Goal: Task Accomplishment & Management: Use online tool/utility

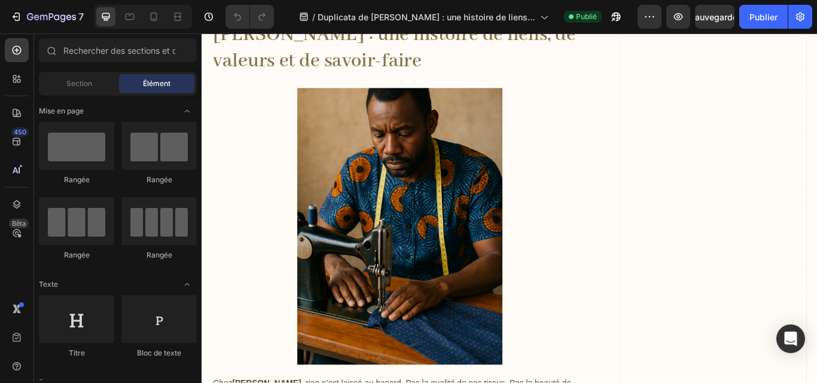
scroll to position [2734, 0]
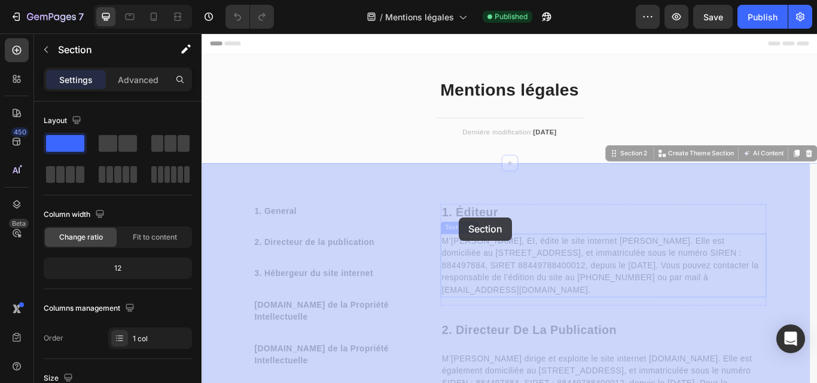
drag, startPoint x: 475, startPoint y: 215, endPoint x: 502, endPoint y: 249, distance: 43.5
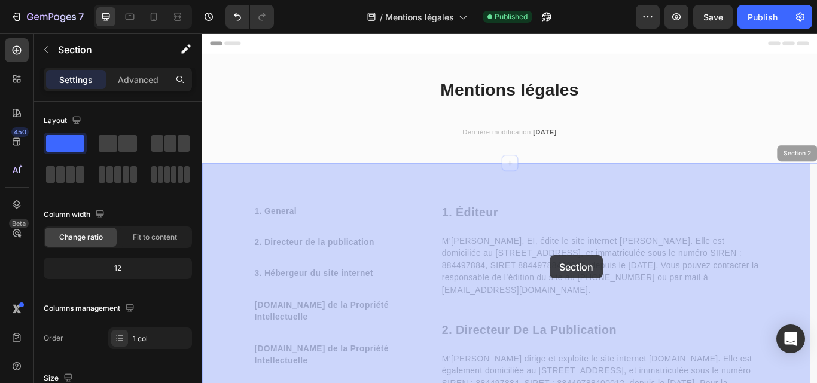
drag, startPoint x: 588, startPoint y: 210, endPoint x: 602, endPoint y: 291, distance: 82.5
drag, startPoint x: 476, startPoint y: 206, endPoint x: 503, endPoint y: 253, distance: 53.8
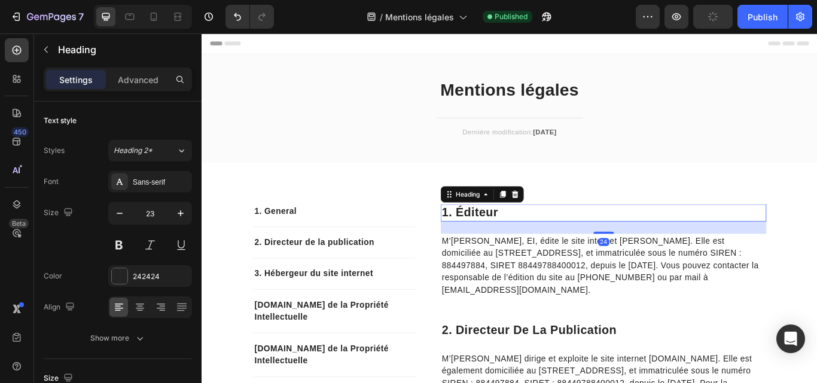
click at [518, 243] on h2 "1. éditeur" at bounding box center [670, 243] width 380 height 20
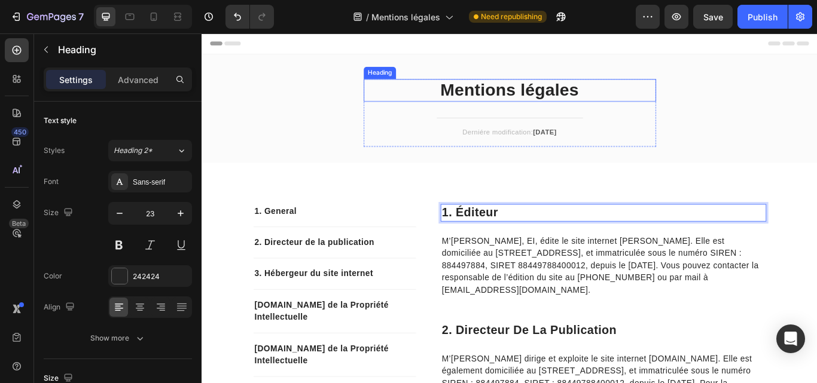
click at [623, 106] on h1 "Mentions légales" at bounding box center [560, 100] width 341 height 26
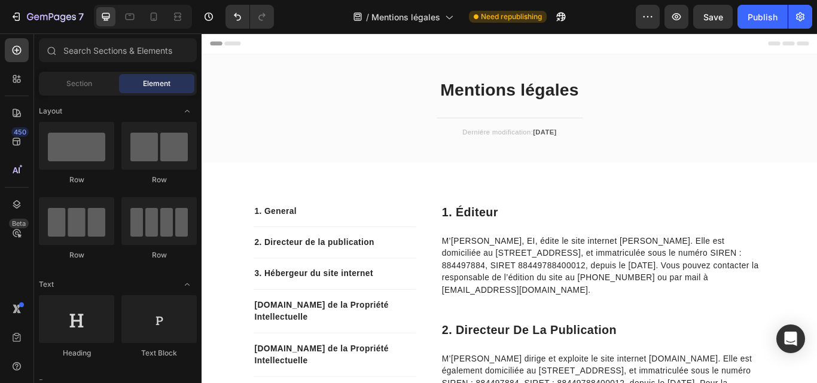
drag, startPoint x: 290, startPoint y: 44, endPoint x: 598, endPoint y: 463, distance: 520.6
click at [19, 15] on icon "button" at bounding box center [16, 17] width 12 height 12
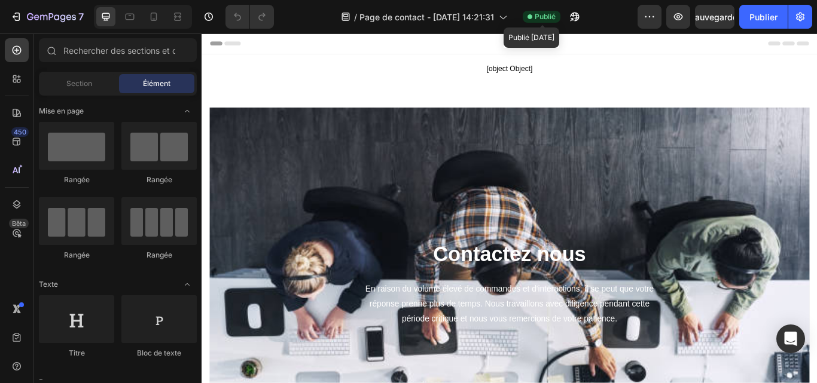
click at [536, 18] on font "Publié" at bounding box center [545, 16] width 21 height 9
click at [651, 11] on icon "button" at bounding box center [649, 17] width 12 height 12
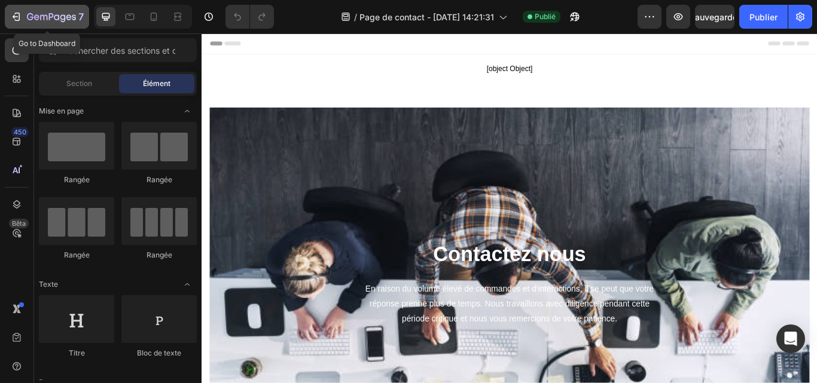
click at [14, 15] on icon "button" at bounding box center [16, 17] width 12 height 12
